Goal: Task Accomplishment & Management: Manage account settings

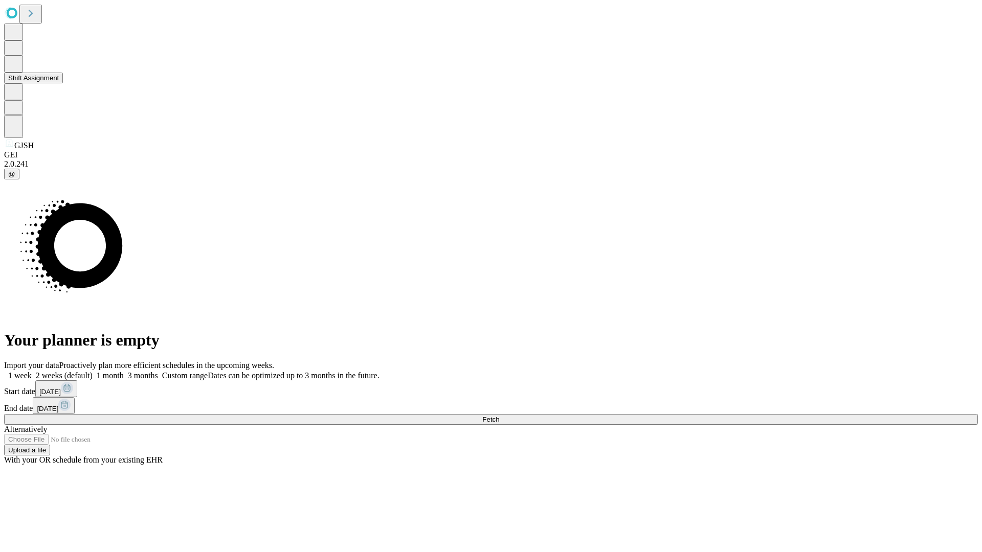
click at [63, 83] on button "Shift Assignment" at bounding box center [33, 78] width 59 height 11
